Goal: Check status: Check status

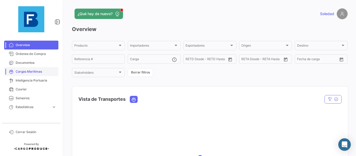
click at [34, 71] on span "Cargas Marítimas" at bounding box center [36, 71] width 41 height 5
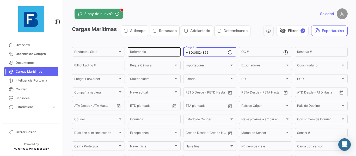
drag, startPoint x: 209, startPoint y: 53, endPoint x: 155, endPoint y: 52, distance: 54.2
click at [0, 0] on div "Producto / SKU Producto / SKU Referencia MSDU9824855 Carga # OC # Reserva # Bil…" at bounding box center [0, 0] width 0 height 0
paste input "NBU01197"
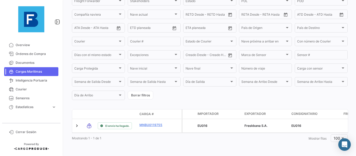
scroll to position [82, 0]
drag, startPoint x: 93, startPoint y: 132, endPoint x: 110, endPoint y: 132, distance: 16.9
click at [110, 132] on mat-tooltip-component "El envío ha llegado." at bounding box center [115, 132] width 44 height 15
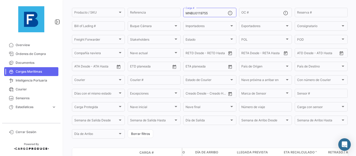
scroll to position [0, 0]
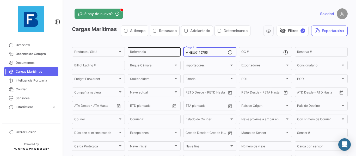
drag, startPoint x: 211, startPoint y: 54, endPoint x: 152, endPoint y: 54, distance: 58.1
click at [0, 0] on div "Producto / SKU Producto / SKU Referencia MNBU0119755 Carga # OC # Reserva # Bil…" at bounding box center [0, 0] width 0 height 0
paste input "HLBU6117236"
drag, startPoint x: 212, startPoint y: 51, endPoint x: 165, endPoint y: 51, distance: 46.6
click at [0, 0] on div "Producto / SKU Producto / SKU Referencia HLBU6117236 Carga # OC # Reserva # Bil…" at bounding box center [0, 0] width 0 height 0
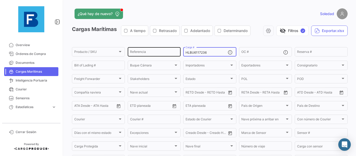
paste input "9034520"
drag, startPoint x: 211, startPoint y: 53, endPoint x: 161, endPoint y: 51, distance: 49.8
click at [0, 0] on div "Producto / SKU Producto / SKU Referencia HLBU9034520 Carga # OC # Reserva # Bil…" at bounding box center [0, 0] width 0 height 0
paste input "12244"
drag, startPoint x: 154, startPoint y: 48, endPoint x: 137, endPoint y: 48, distance: 16.7
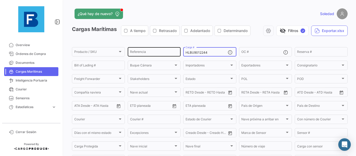
click at [0, 0] on div "Producto / SKU Producto / SKU Referencia HLBU9012244 Carga # OC # Reserva # Bil…" at bounding box center [0, 0] width 0 height 0
paste input "6072785"
type input "HLBU6072785"
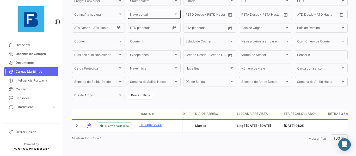
scroll to position [82, 0]
